Goal: Information Seeking & Learning: Check status

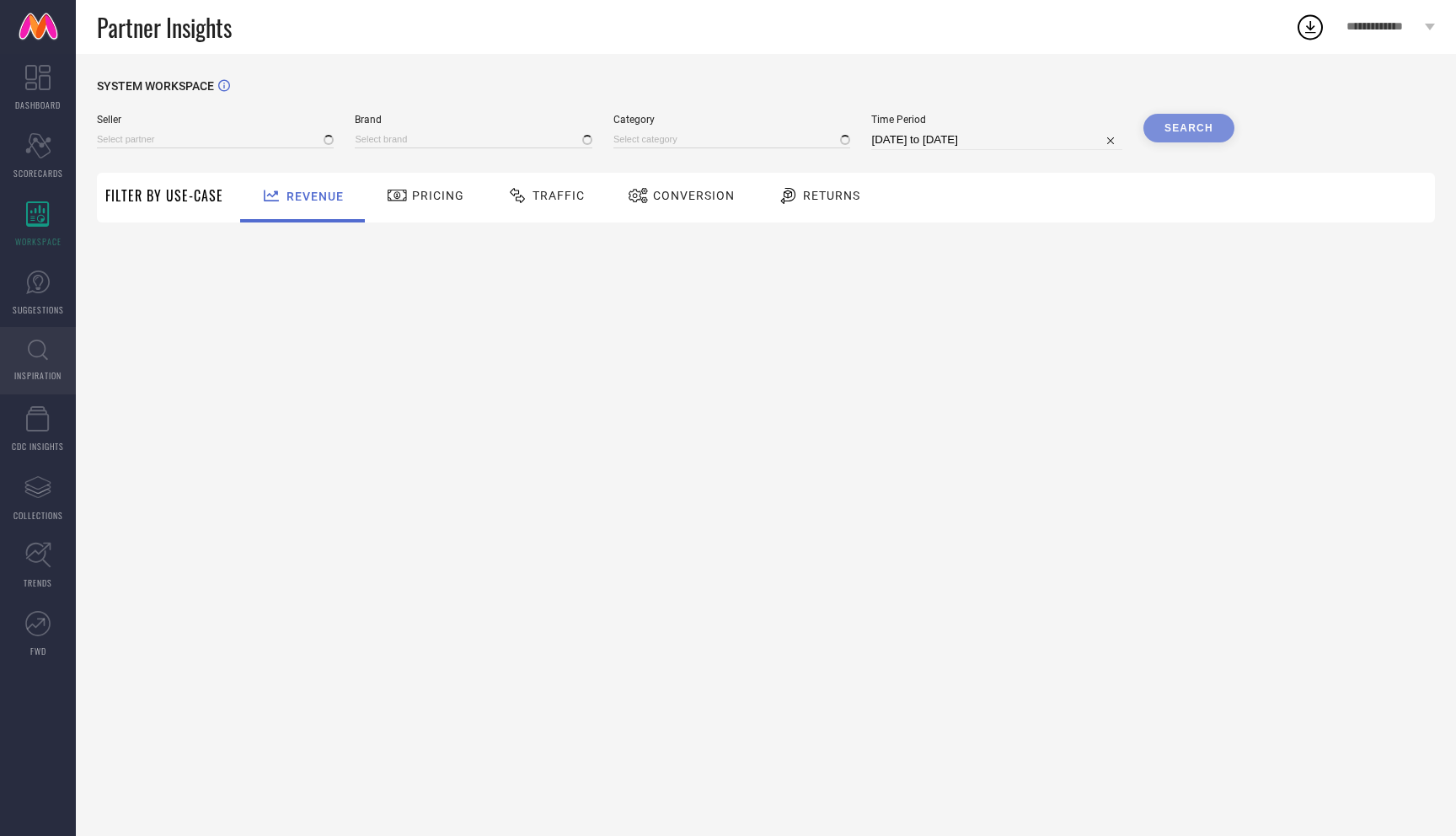
click at [50, 351] on link "INSPIRATION" at bounding box center [38, 360] width 76 height 68
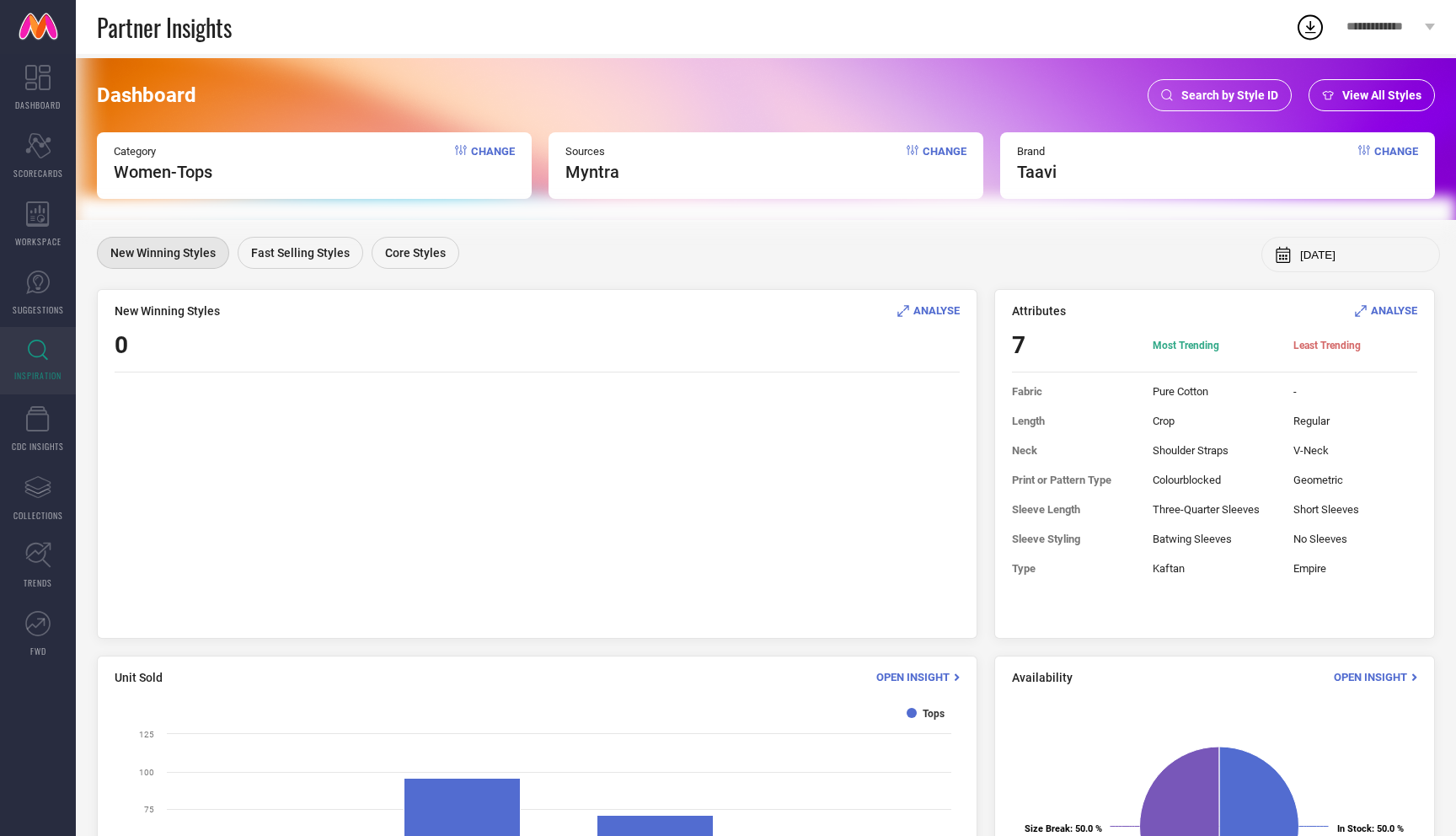
click at [1223, 86] on div "Search by Style ID" at bounding box center [1219, 95] width 144 height 32
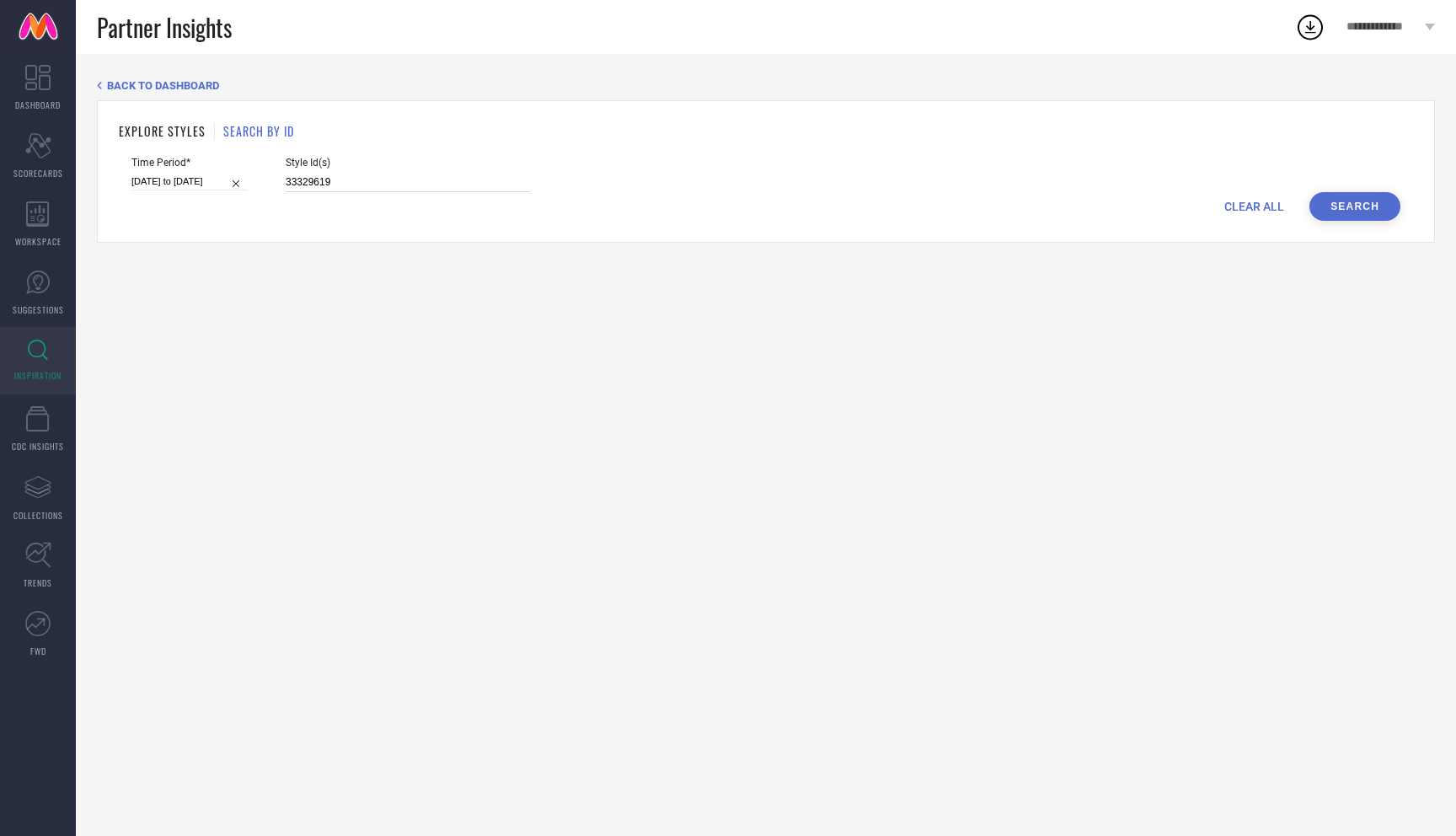
drag, startPoint x: 370, startPoint y: 180, endPoint x: 219, endPoint y: 179, distance: 151.0
click at [219, 179] on div "Time Period* [DATE] to [DATE] Style Id(s) 33329619" at bounding box center [766, 175] width 1269 height 35
paste input "[URL][DOMAIN_NAME]"
type input "[URL][DOMAIN_NAME]"
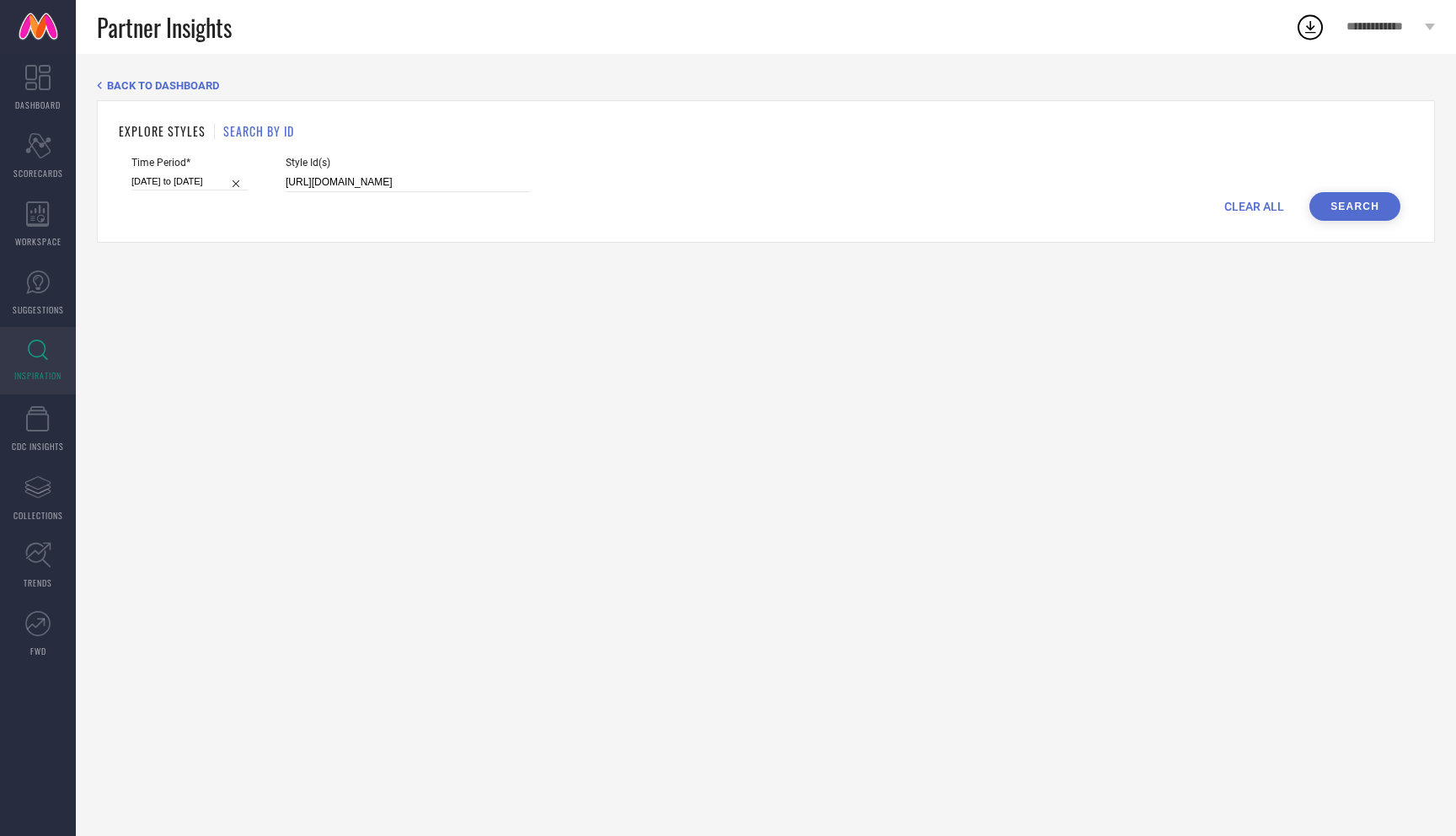
scroll to position [0, 0]
click at [1353, 213] on button "Search" at bounding box center [1356, 206] width 91 height 29
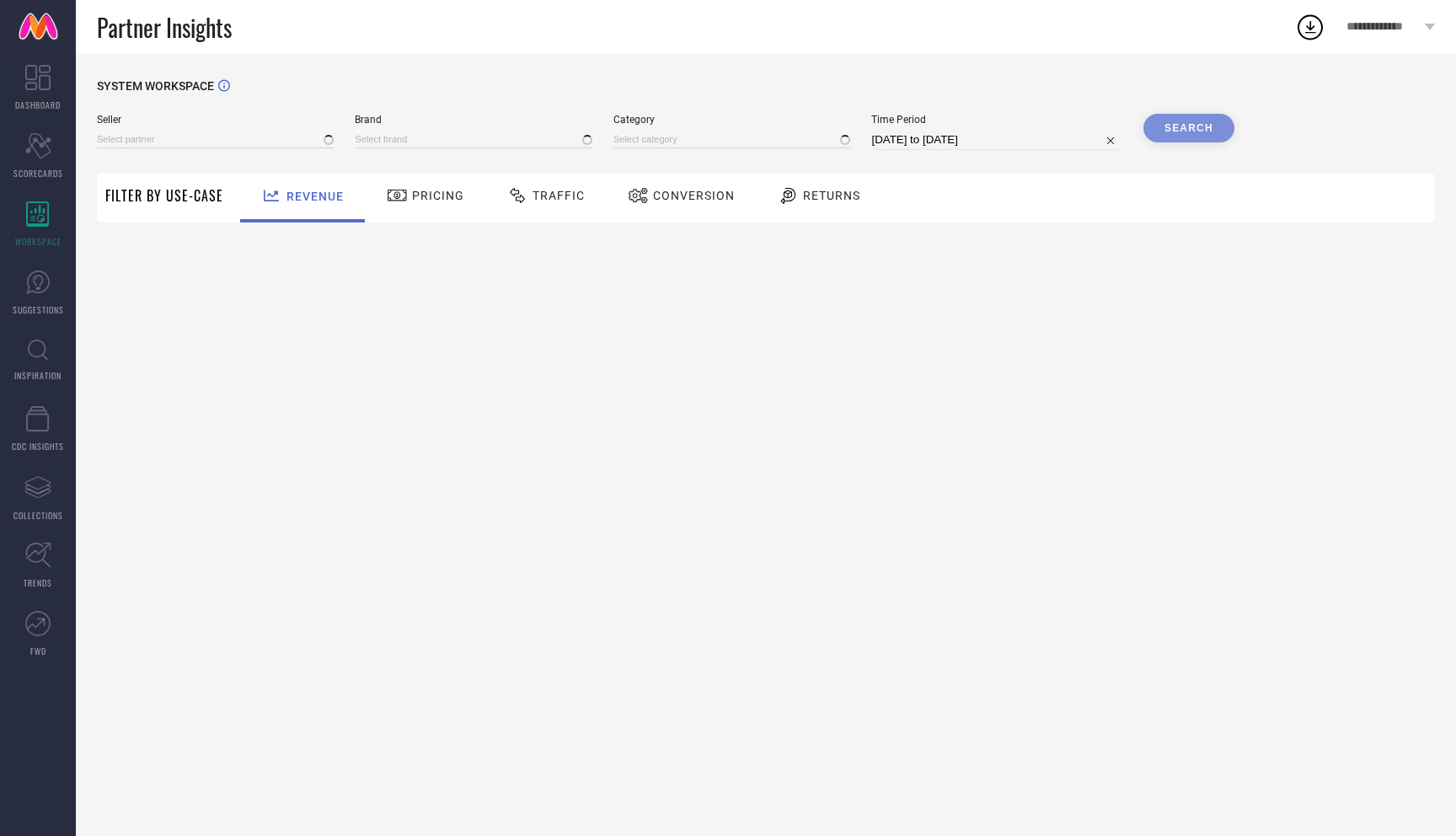
type input "All"
type input "1 STOP FASHION"
type input "All"
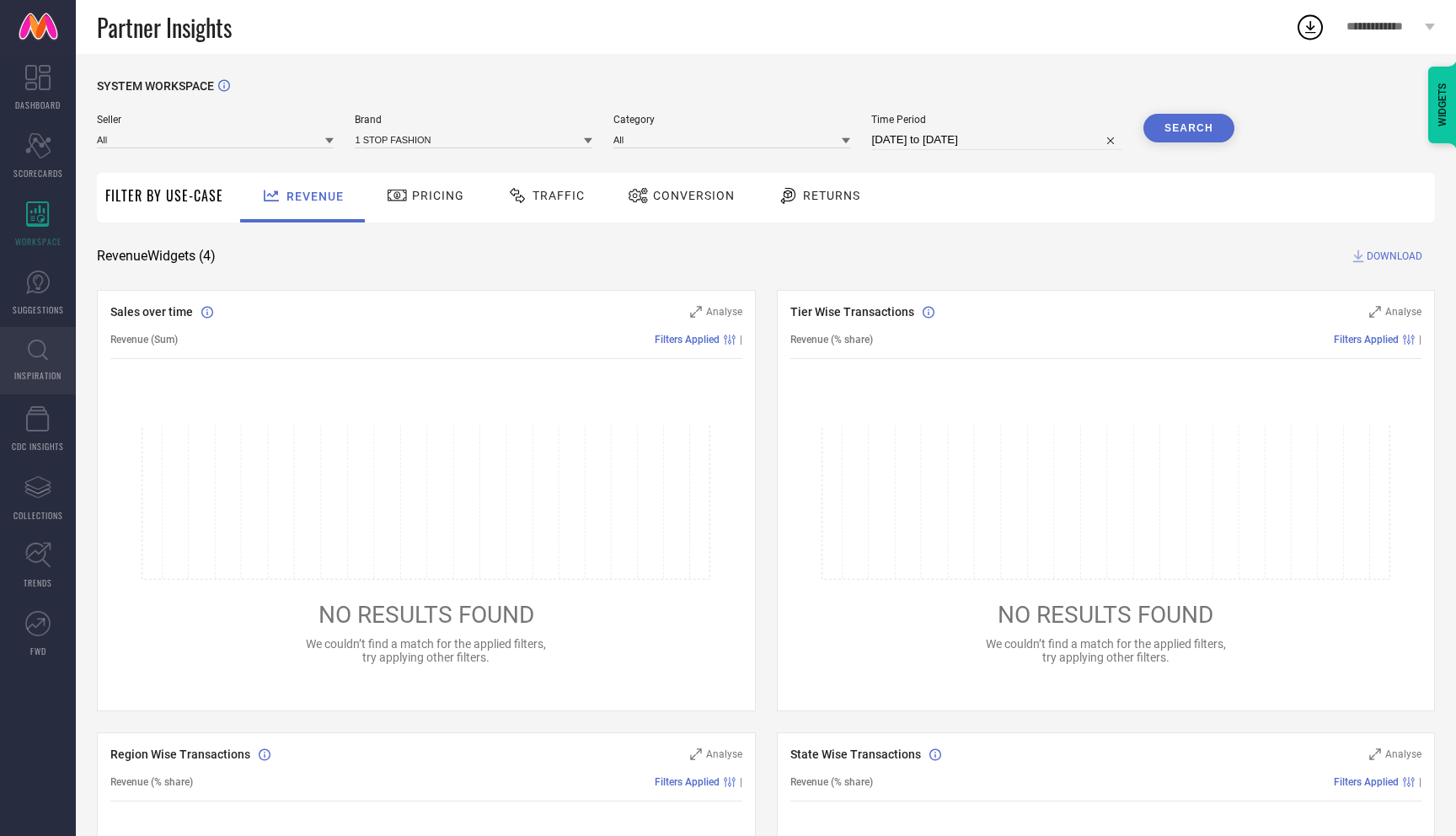
click at [37, 372] on span "INSPIRATION" at bounding box center [37, 376] width 47 height 13
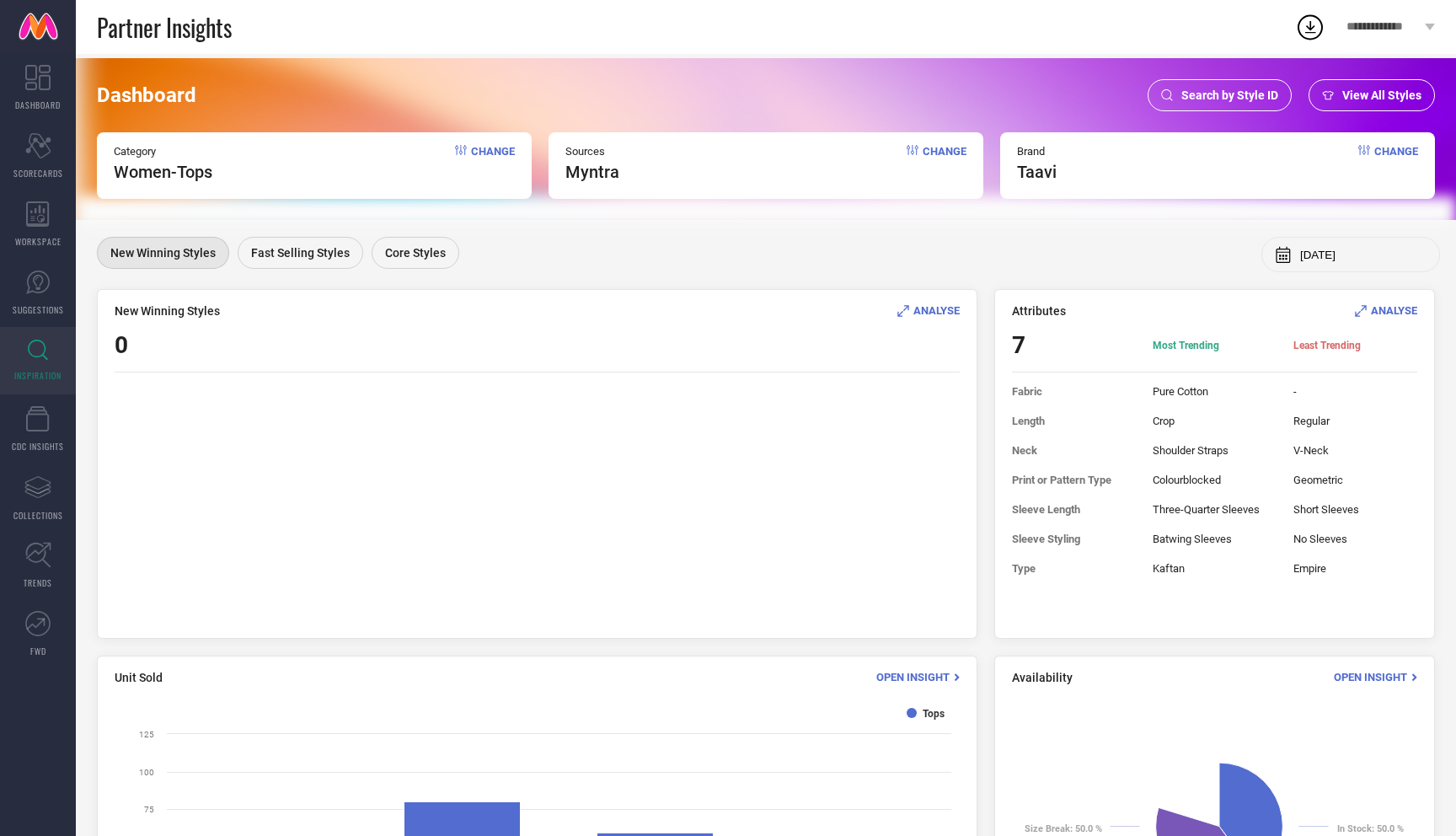
click at [1248, 98] on span "Search by Style ID" at bounding box center [1230, 95] width 97 height 14
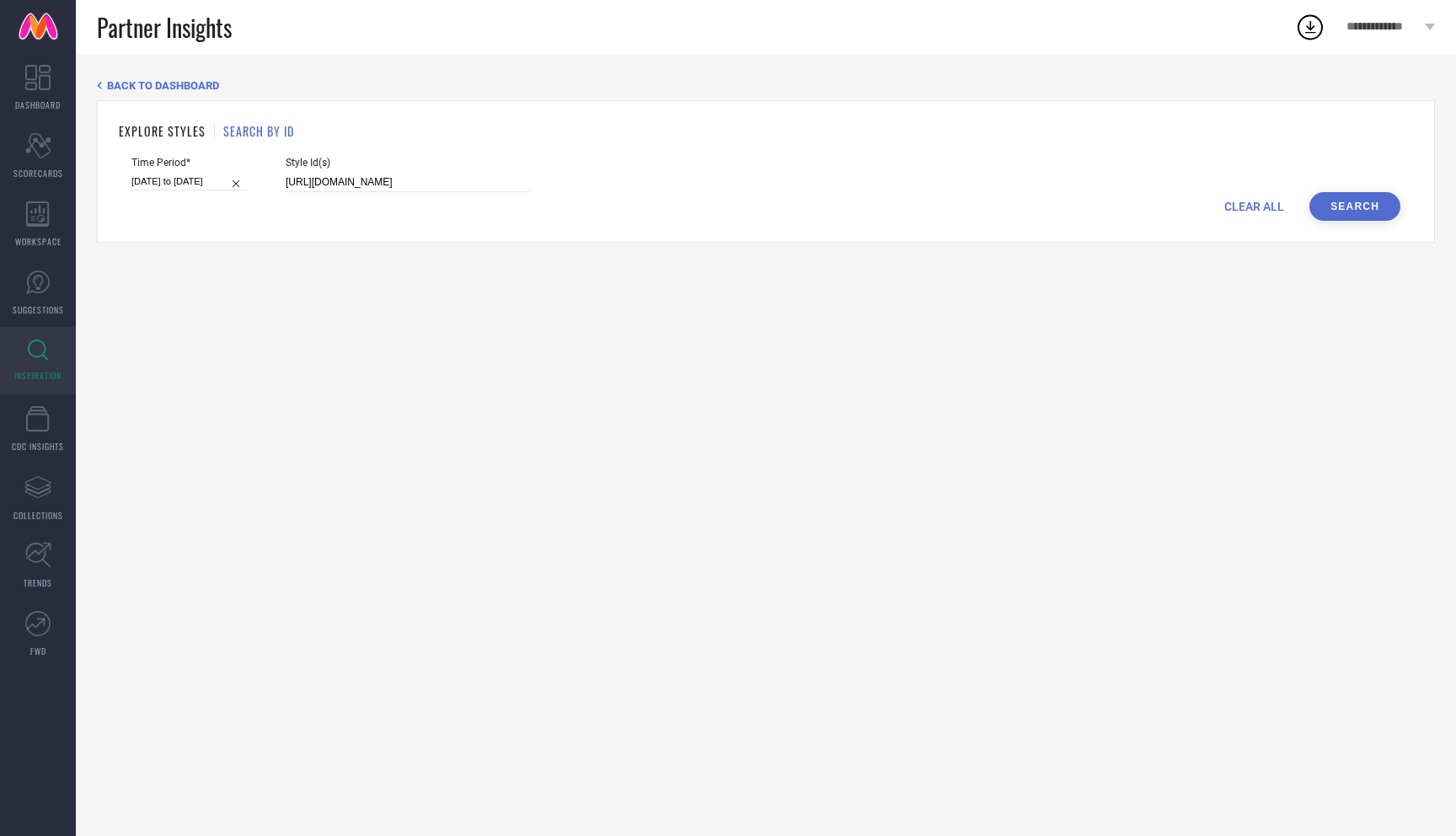
click at [1248, 200] on span "CLEAR ALL" at bounding box center [1254, 206] width 59 height 14
click at [445, 183] on input at bounding box center [408, 182] width 244 height 20
paste input "21642068 19640190 21823246 19640178 19640170 21514164 19640174 19640176 2151411…"
type input "21642068 19640190 21823246 19640178 19640170 21514164 19640174 19640176 2151411…"
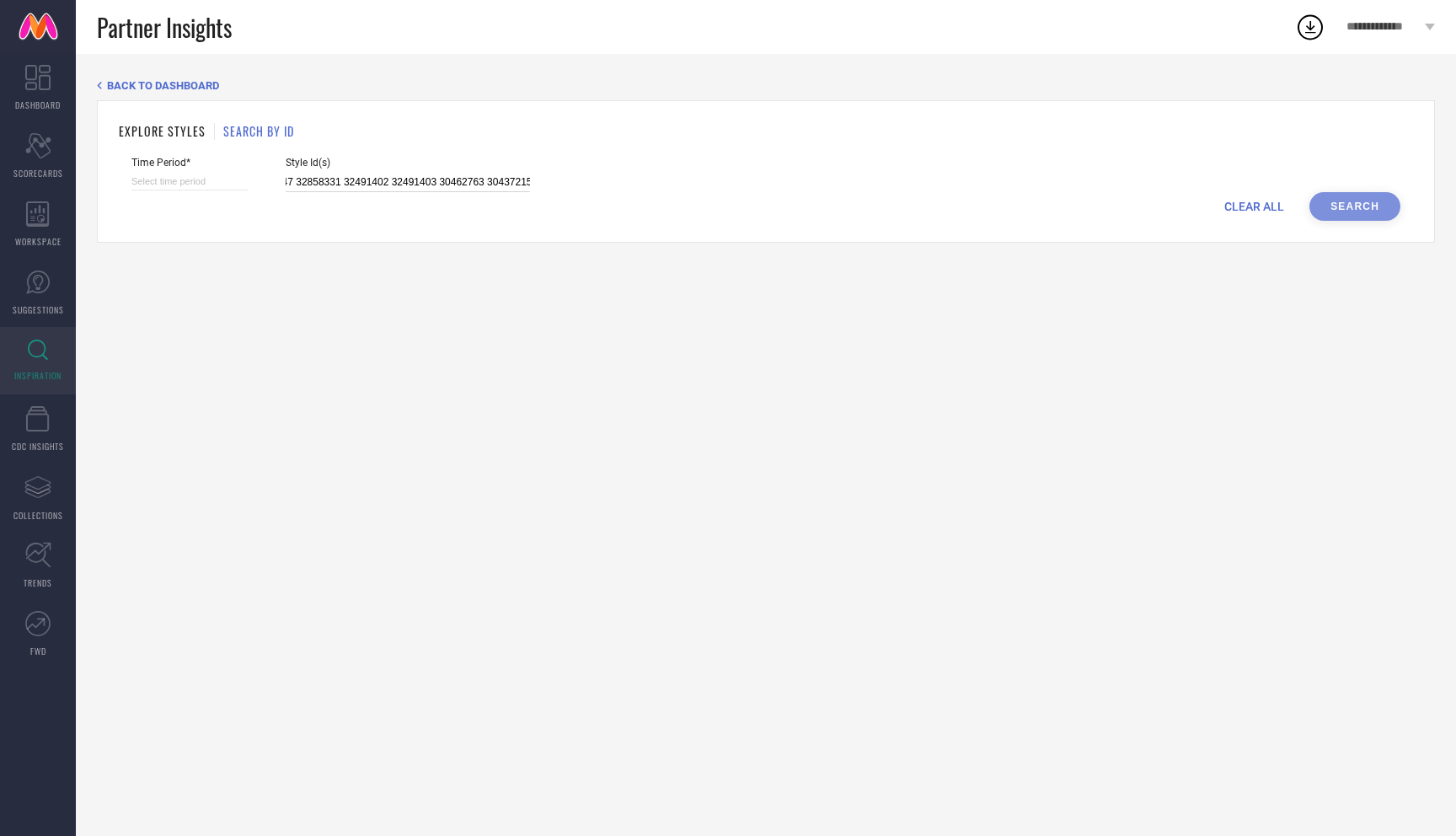
select select "7"
select select "2025"
select select "8"
select select "2025"
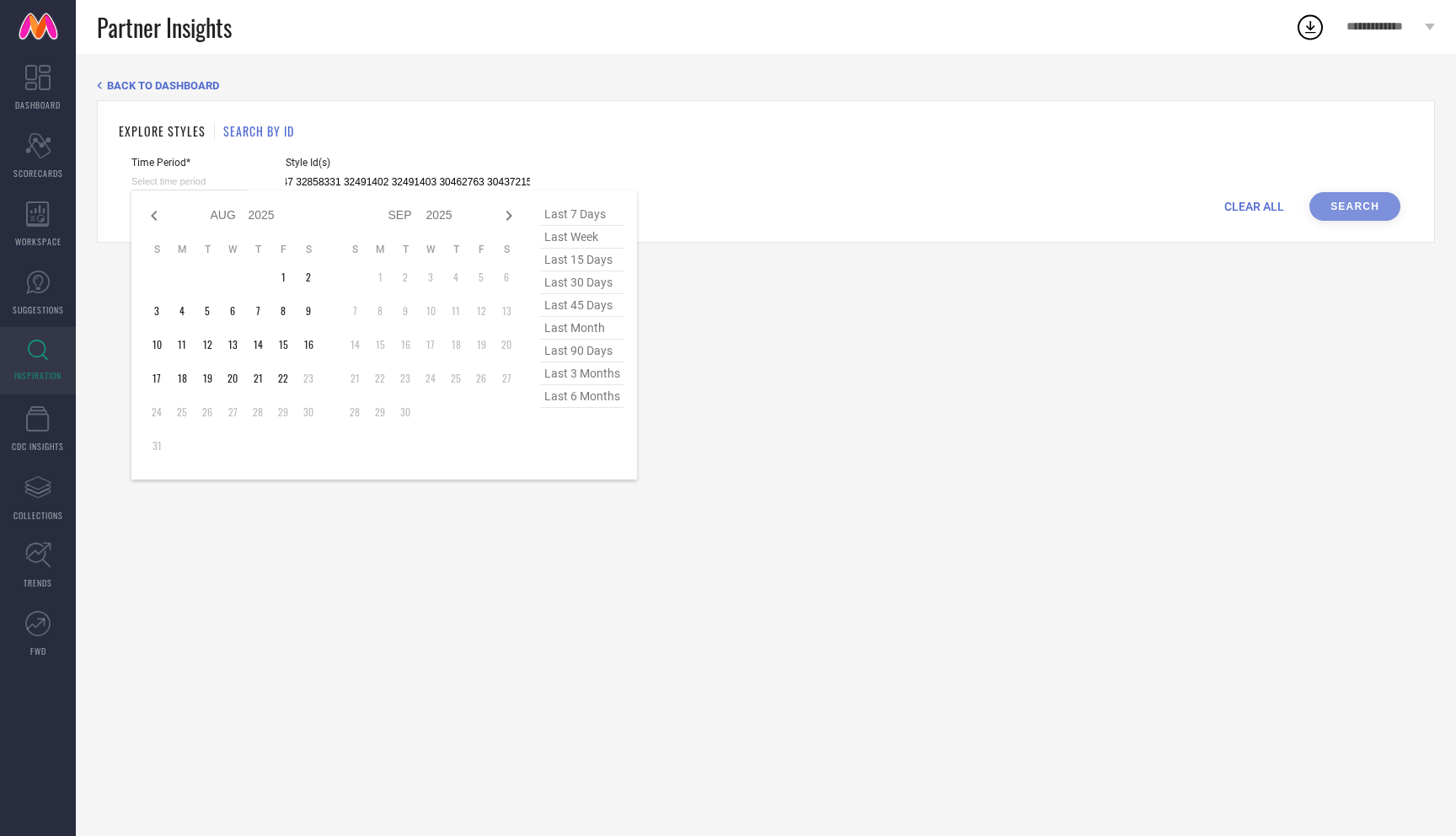
click at [188, 176] on input at bounding box center [189, 181] width 116 height 18
type input "21642068 19640190 21823246 19640178 19640170 21514164 19640174 19640176 2151411…"
click at [581, 351] on span "last 90 days" at bounding box center [582, 351] width 84 height 23
type input "25-05-2025 to 22-08-2025"
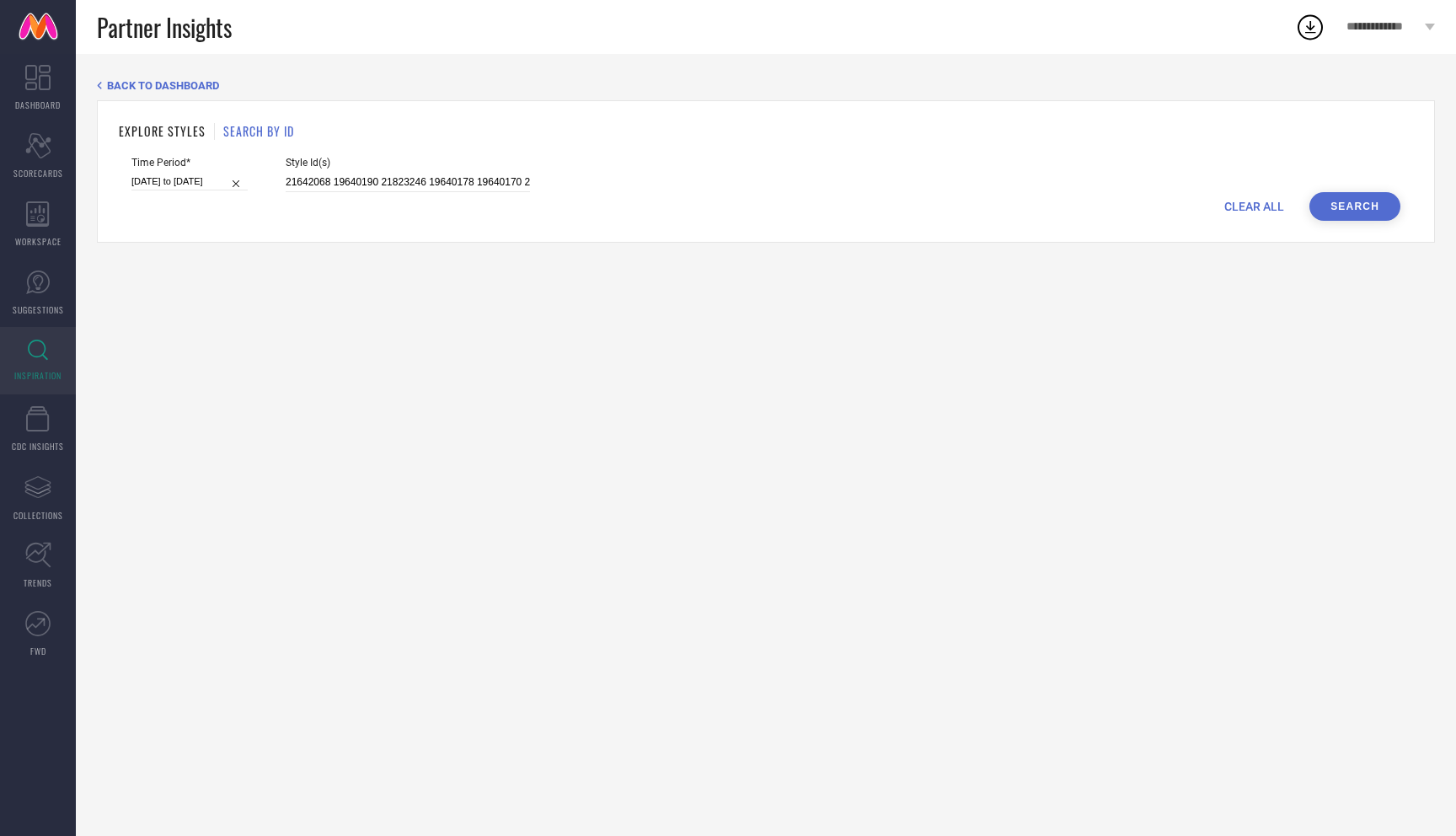
click at [1363, 216] on button "Search" at bounding box center [1356, 206] width 91 height 29
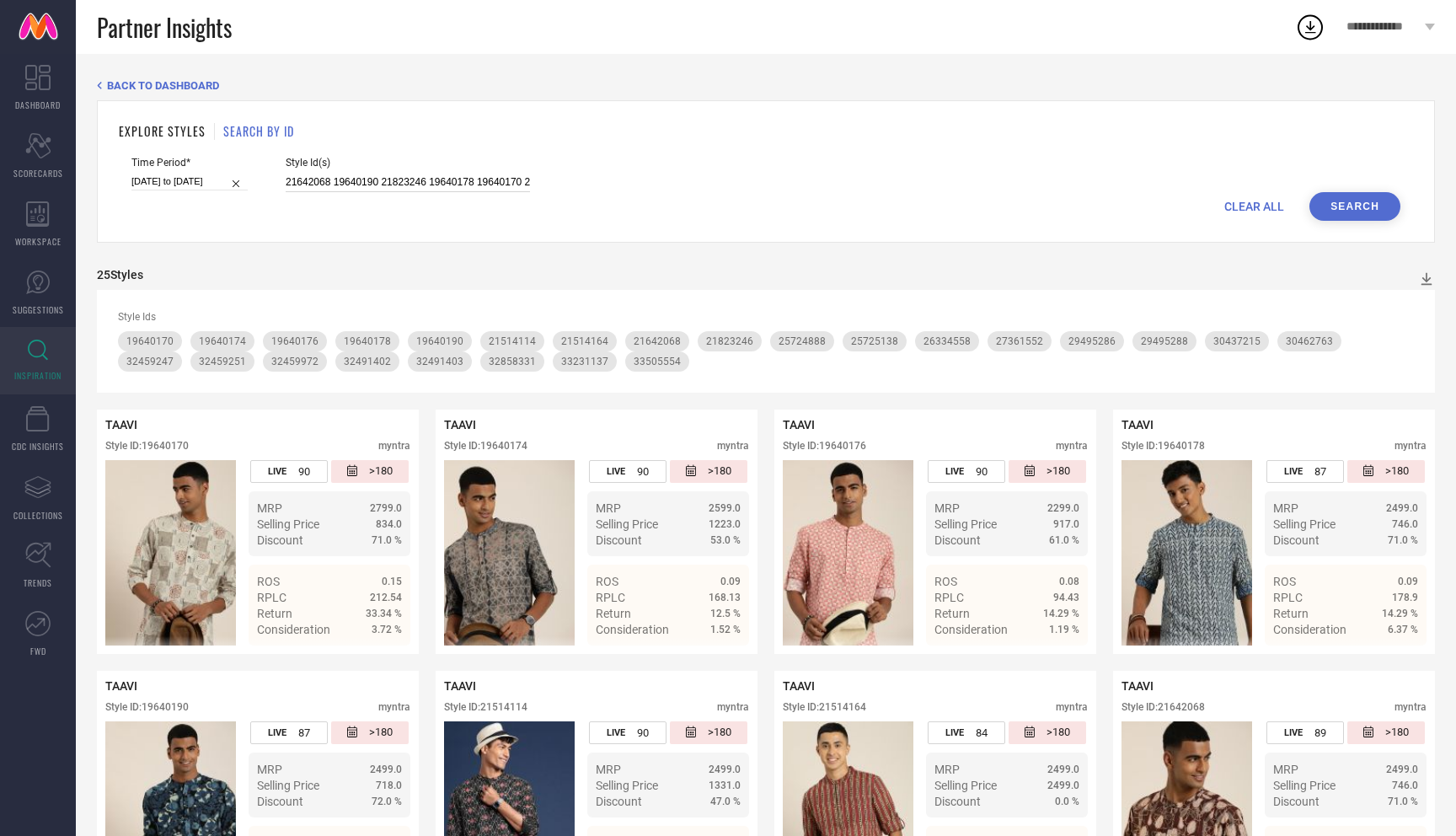
click at [464, 178] on input "21642068 19640190 21823246 19640178 19640170 21514164 19640174 19640176 2151411…" at bounding box center [408, 182] width 244 height 20
paste input "21642068 19640190 21823246 19640178 19640170 21514164 19640174 19640176 2151411…"
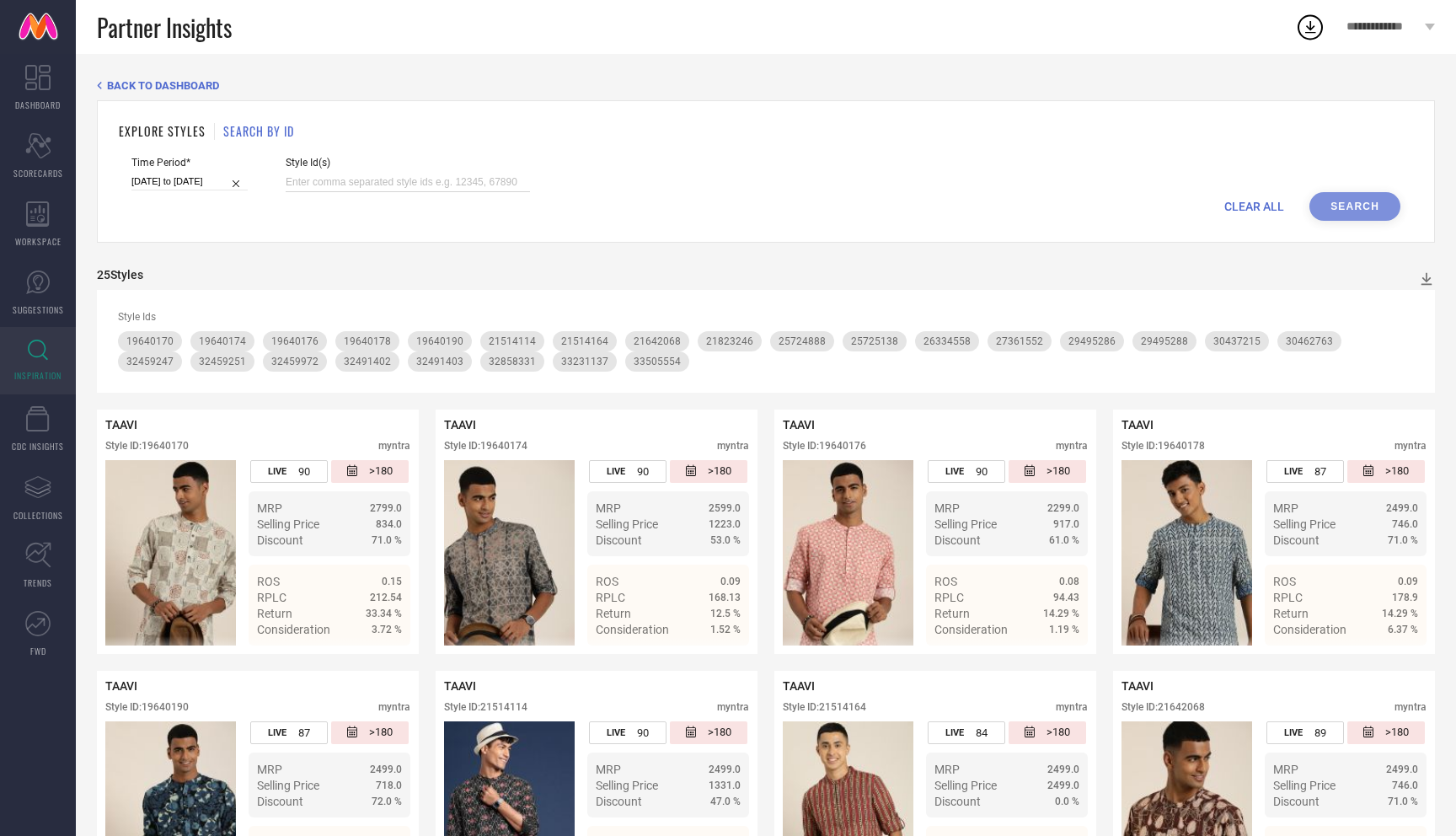
type input "21642068 19640190 21823246 19640178 19640170 21514164 19640174 19640176 2151411…"
paste input "32223391 32223375 32223374 32223376 32431753 34232033 34232022 34232035 3423204…"
type input "32223391 32223375 32223374 32223376 32431753 34232033 34232022 34232035 3423204…"
